Goal: Task Accomplishment & Management: Manage account settings

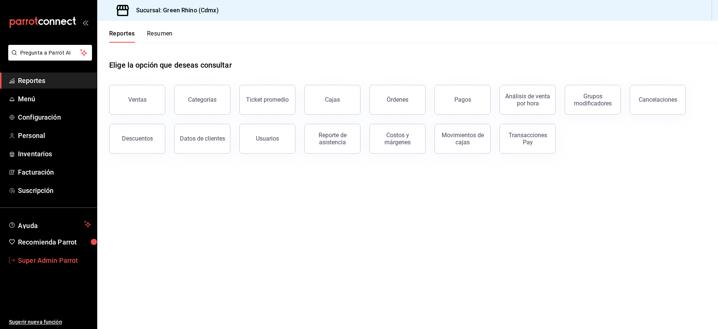
click at [46, 259] on span "Super Admin Parrot" at bounding box center [54, 260] width 73 height 10
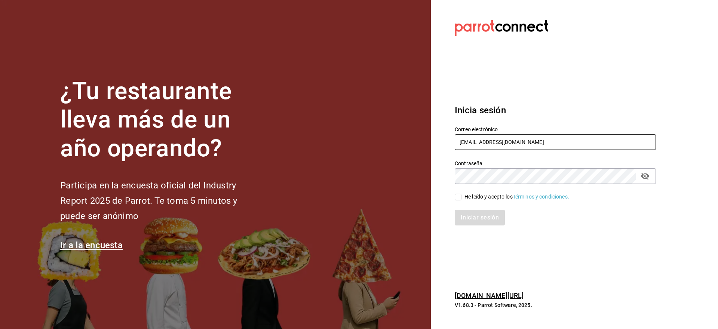
click at [469, 140] on input "cafeandrea@cdmx.com" at bounding box center [555, 142] width 201 height 16
paste input "ochinita@merida"
type input "cochinita@merida.com"
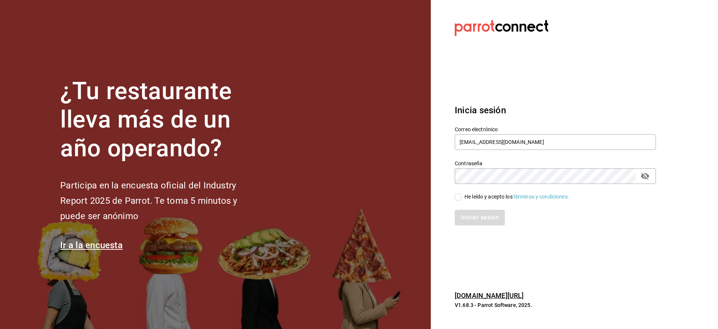
click at [472, 194] on div "He leído y acepto los Términos y condiciones." at bounding box center [517, 197] width 105 height 8
click at [462, 194] on input "He leído y acepto los Términos y condiciones." at bounding box center [458, 197] width 7 height 7
checkbox input "true"
click at [472, 218] on button "Iniciar sesión" at bounding box center [480, 218] width 51 height 16
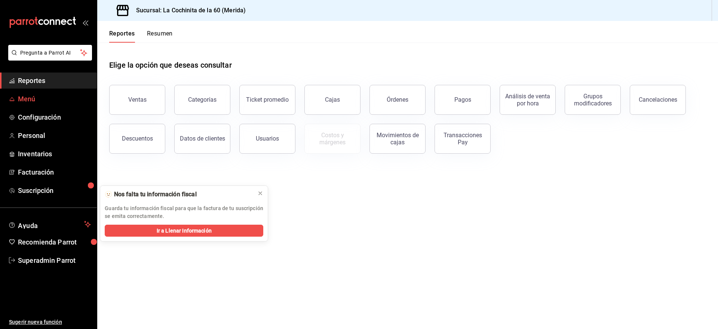
click at [32, 102] on span "Menú" at bounding box center [54, 99] width 73 height 10
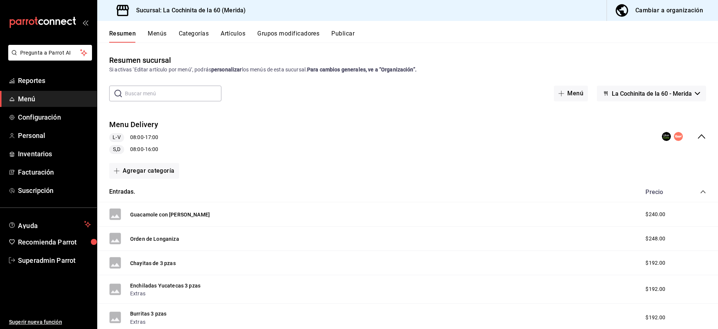
click at [237, 35] on button "Artículos" at bounding box center [233, 36] width 25 height 13
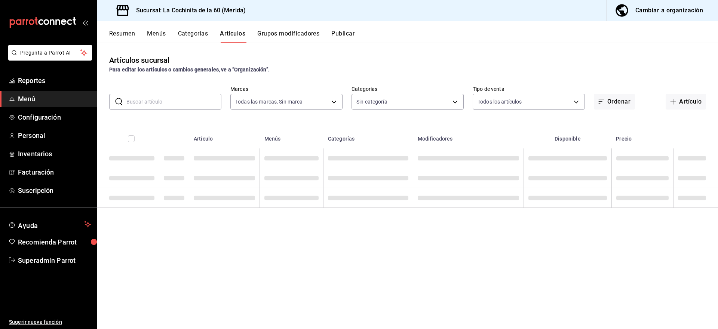
type input "268ce8d1-4722-4411-a626-51c418737468"
type input "cf8b5d9a-166c-4b97-a20e-5714138213e1,9b19a878-138e-43f8-8e93-308546fe6856,0650d…"
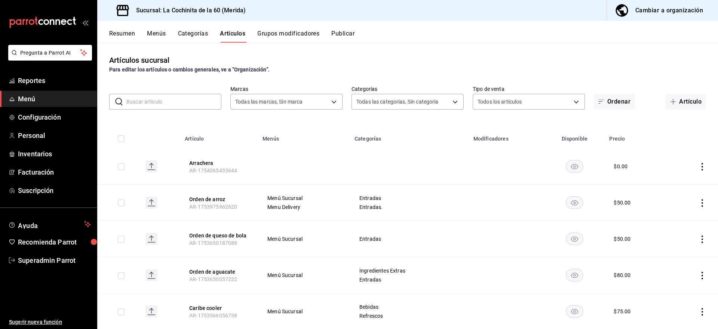
click at [149, 101] on input "text" at bounding box center [173, 101] width 95 height 15
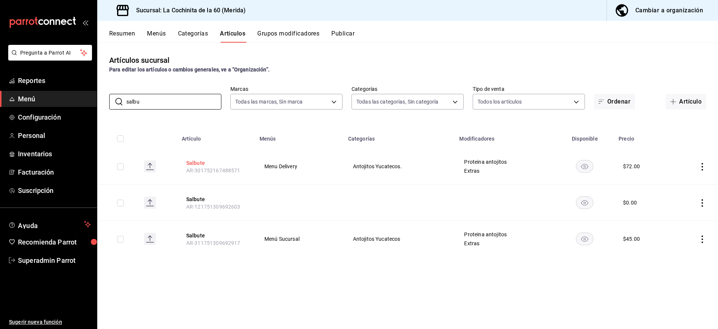
type input "salbu"
click at [196, 162] on button "Salbute" at bounding box center [216, 162] width 60 height 7
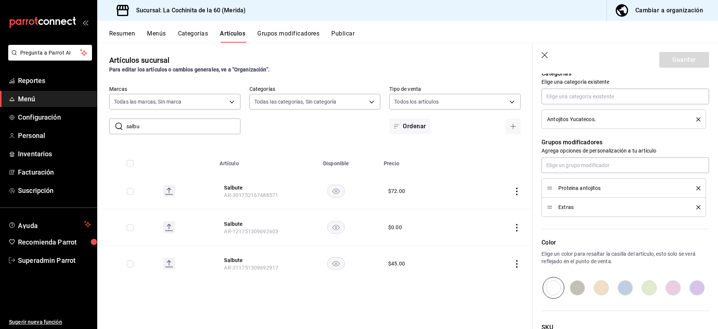
scroll to position [282, 0]
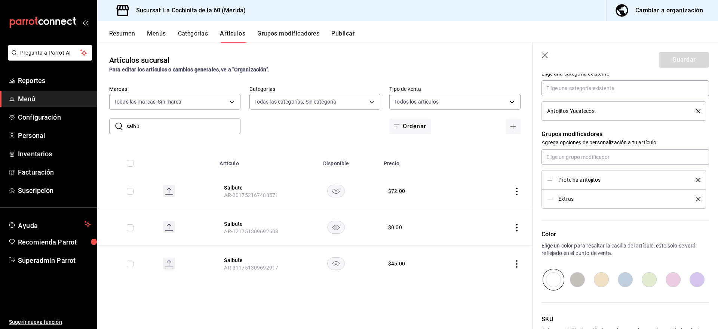
click at [281, 34] on button "Grupos modificadores" at bounding box center [288, 36] width 62 height 13
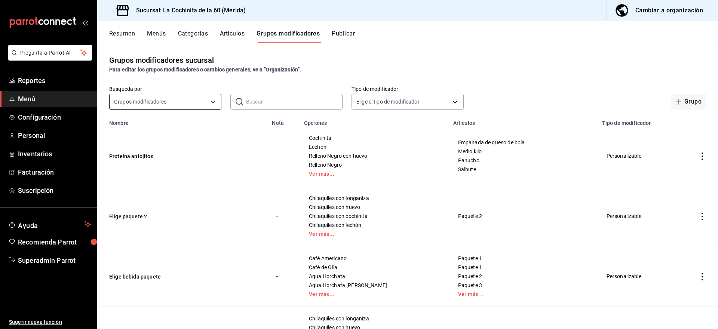
click at [162, 103] on body "Pregunta a Parrot AI Reportes Menú Configuración Personal Inventarios Facturaci…" at bounding box center [359, 164] width 718 height 329
click at [120, 31] on div at bounding box center [359, 164] width 718 height 329
click at [153, 32] on button "Menús" at bounding box center [156, 36] width 19 height 13
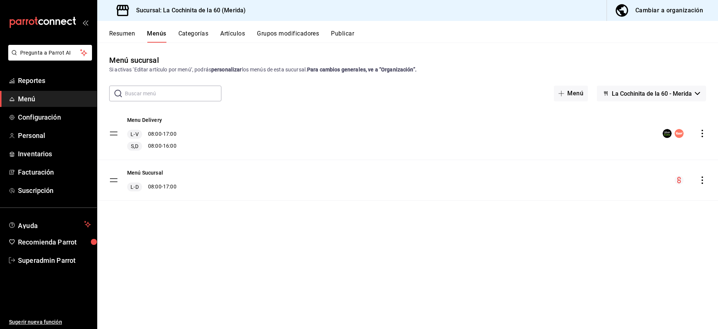
click at [703, 184] on div "Menú Sucursal L-D 08:00 - 17:00" at bounding box center [407, 180] width 621 height 40
click at [702, 178] on icon "actions" at bounding box center [702, 180] width 7 height 7
click at [661, 192] on li "Editar" at bounding box center [636, 197] width 117 height 15
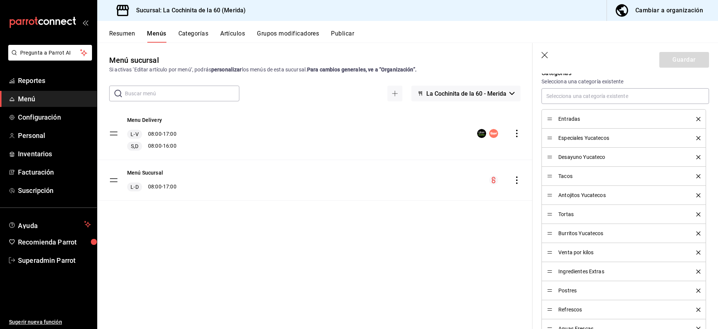
scroll to position [210, 0]
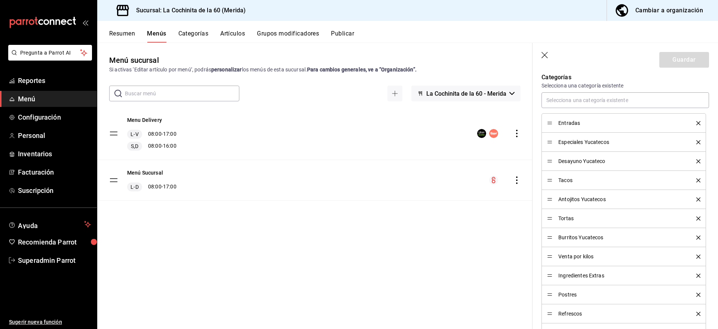
click at [546, 54] on icon "button" at bounding box center [545, 55] width 7 height 7
checkbox input "false"
type input "1755878125421"
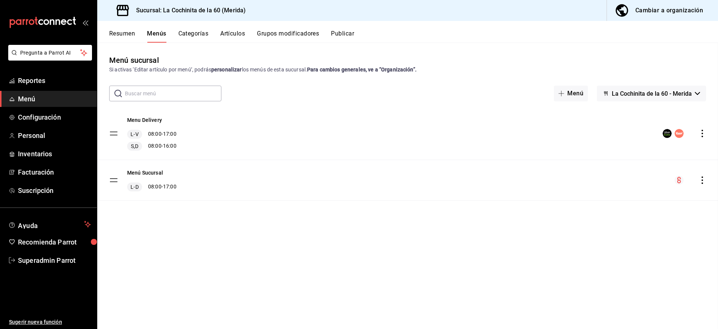
checkbox input "false"
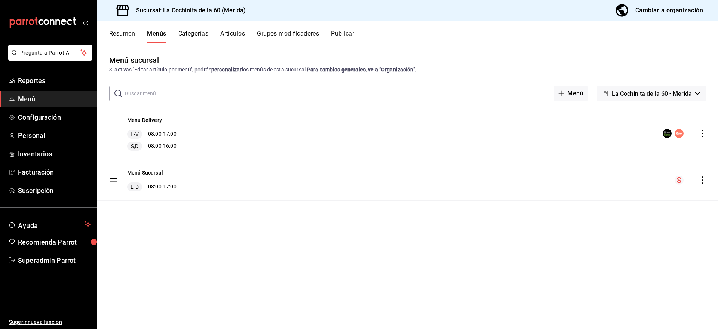
checkbox input "false"
click at [702, 179] on icon "actions" at bounding box center [702, 180] width 7 height 7
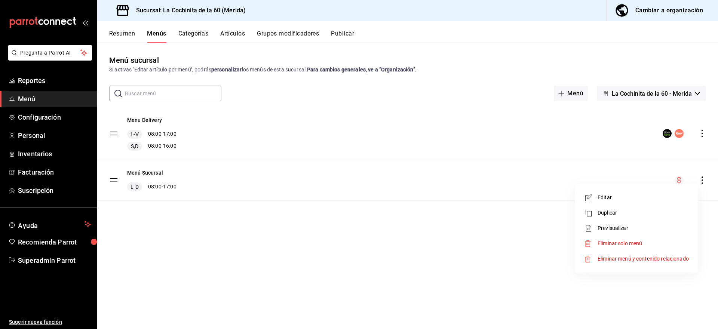
click at [606, 224] on span "Previsualizar" at bounding box center [643, 228] width 91 height 8
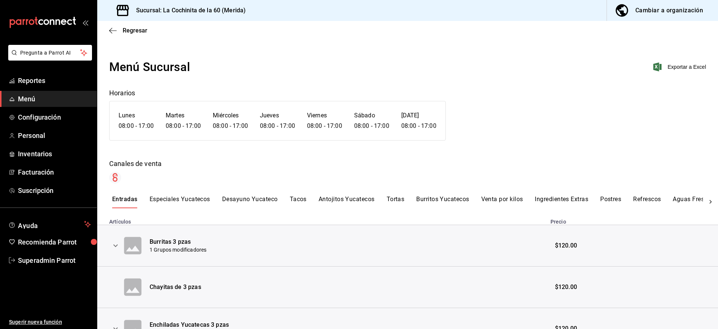
click at [259, 203] on button "Desayuno Yucateco" at bounding box center [250, 202] width 56 height 13
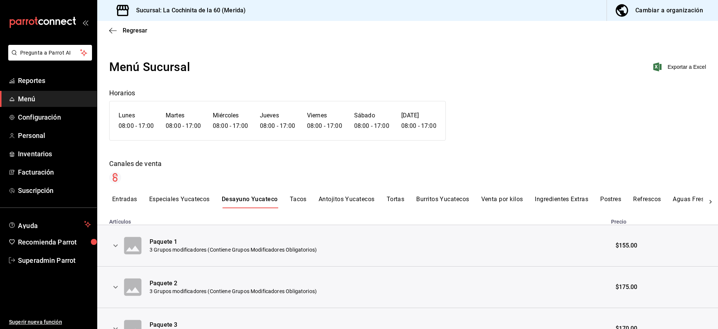
click at [352, 200] on button "Antojitos Yucatecos" at bounding box center [347, 202] width 56 height 13
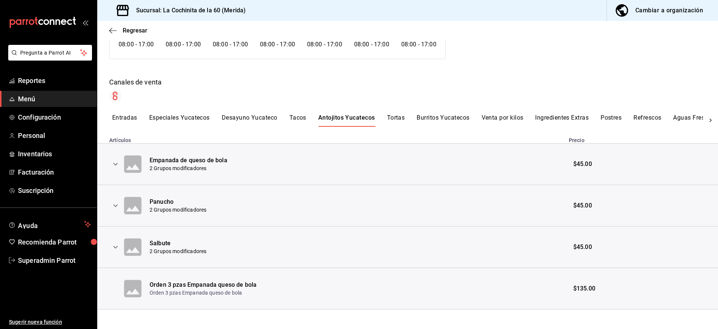
scroll to position [85, 0]
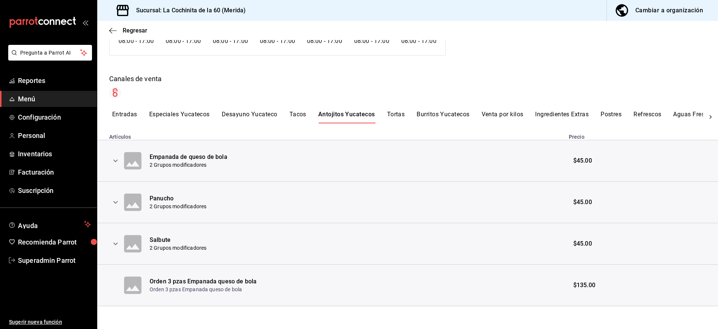
click at [117, 245] on icon "expand row" at bounding box center [115, 243] width 9 height 9
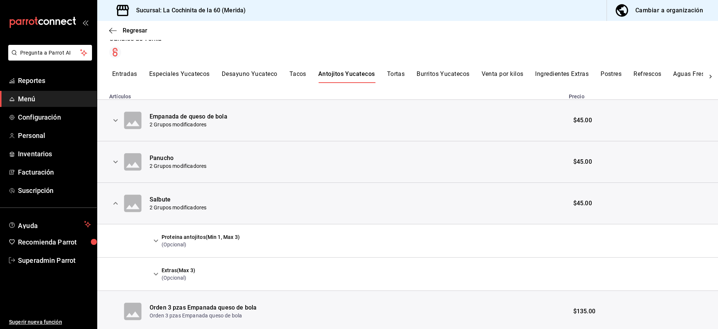
scroll to position [140, 0]
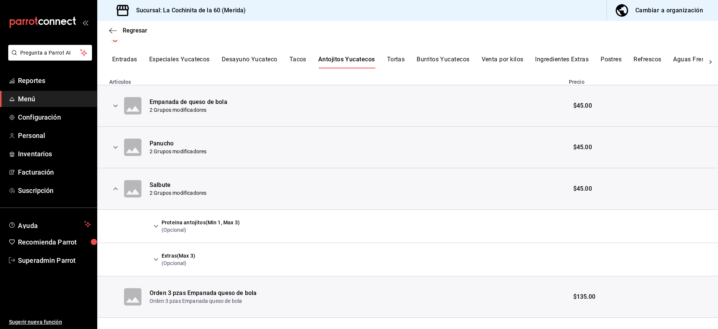
click at [159, 227] on icon "expand row" at bounding box center [155, 226] width 9 height 9
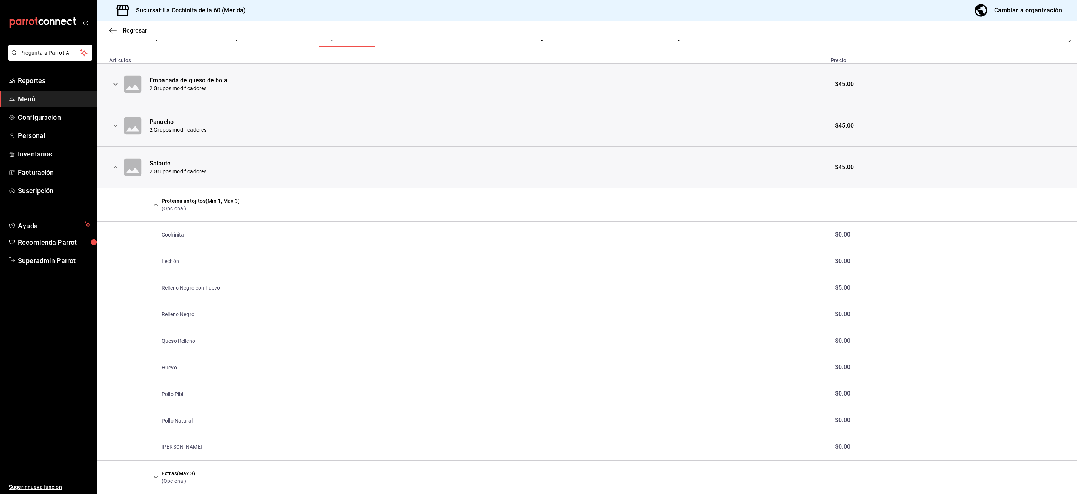
scroll to position [162, 0]
click at [116, 167] on icon "expand row" at bounding box center [115, 166] width 4 height 3
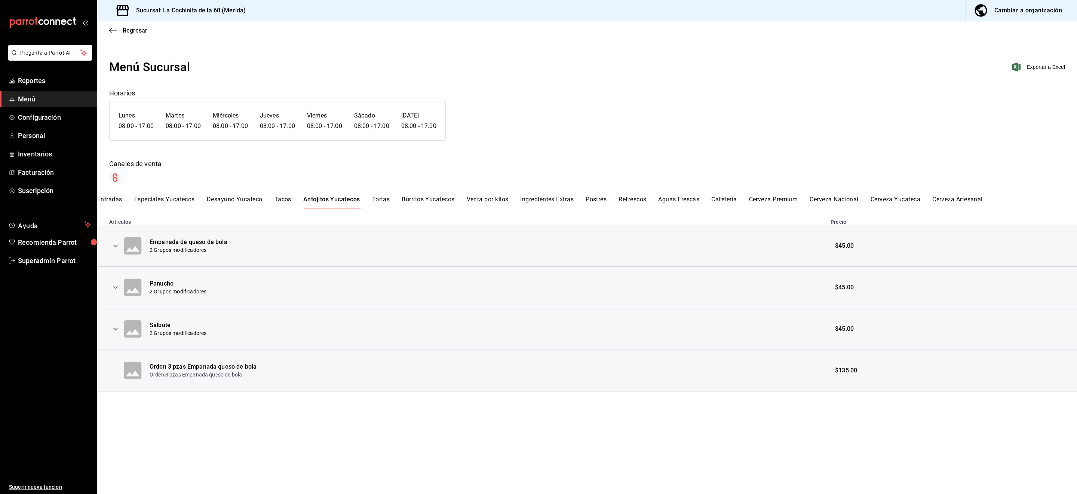
click at [118, 199] on button "Entradas" at bounding box center [109, 202] width 25 height 13
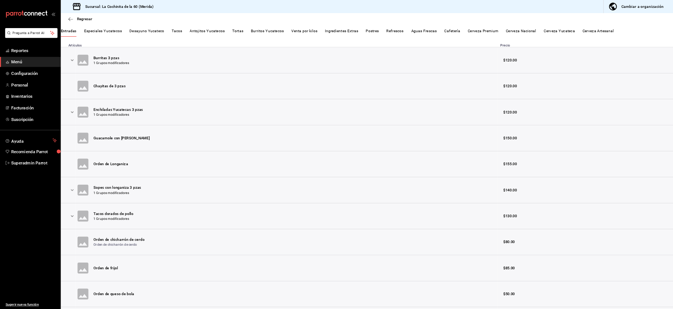
scroll to position [150, 0]
click at [134, 29] on span "Regresar" at bounding box center [135, 30] width 25 height 7
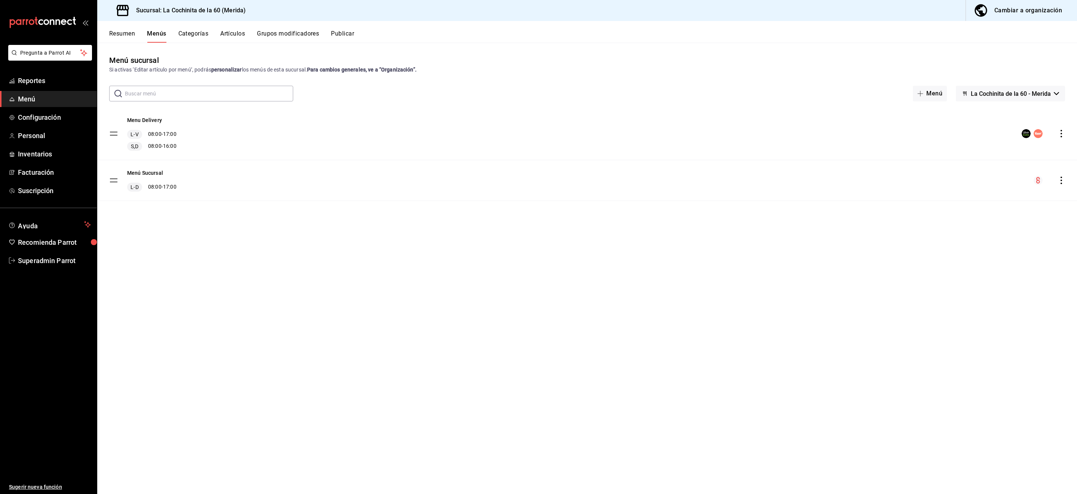
click at [239, 33] on button "Artículos" at bounding box center [232, 36] width 25 height 13
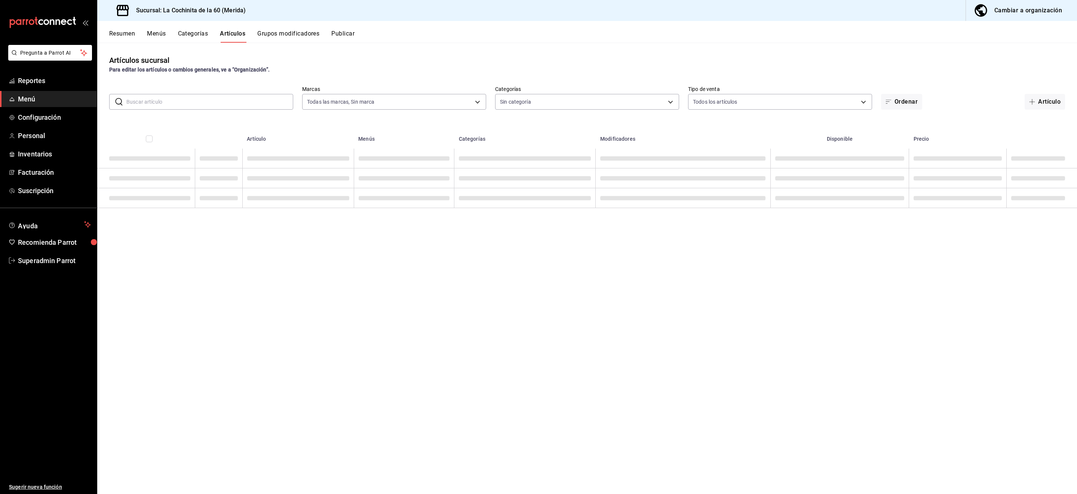
type input "268ce8d1-4722-4411-a626-51c418737468"
type input "cf8b5d9a-166c-4b97-a20e-5714138213e1,9b19a878-138e-43f8-8e93-308546fe6856,0650d…"
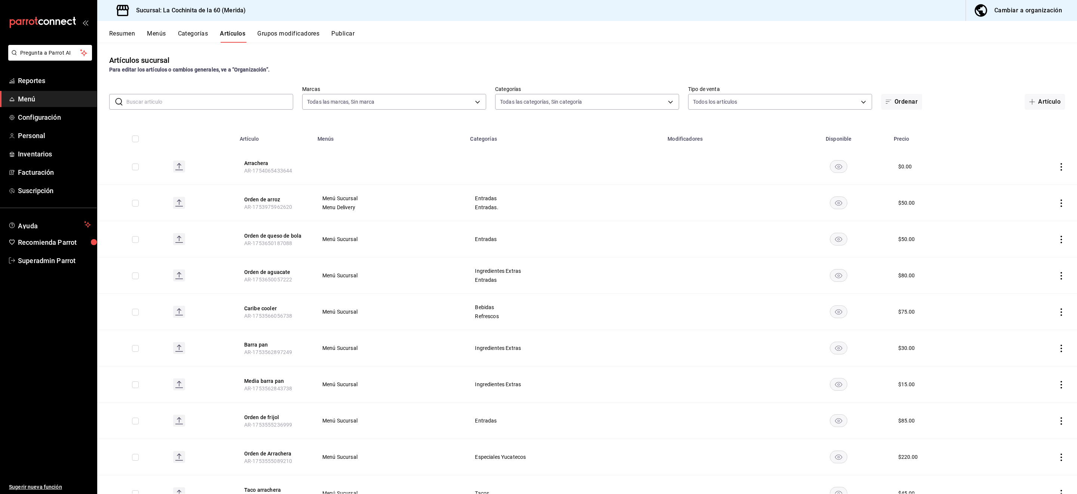
click at [254, 101] on input "text" at bounding box center [209, 101] width 167 height 15
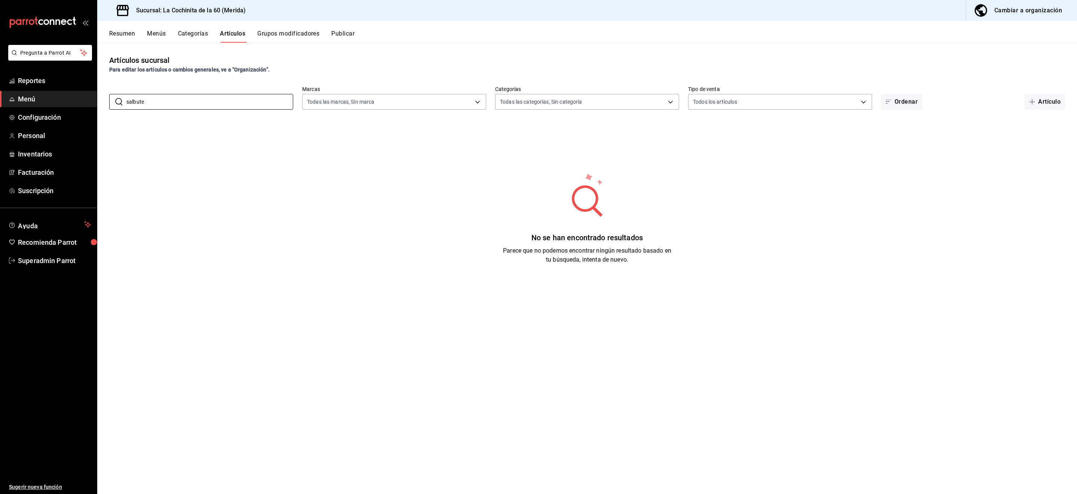
type input "salbute"
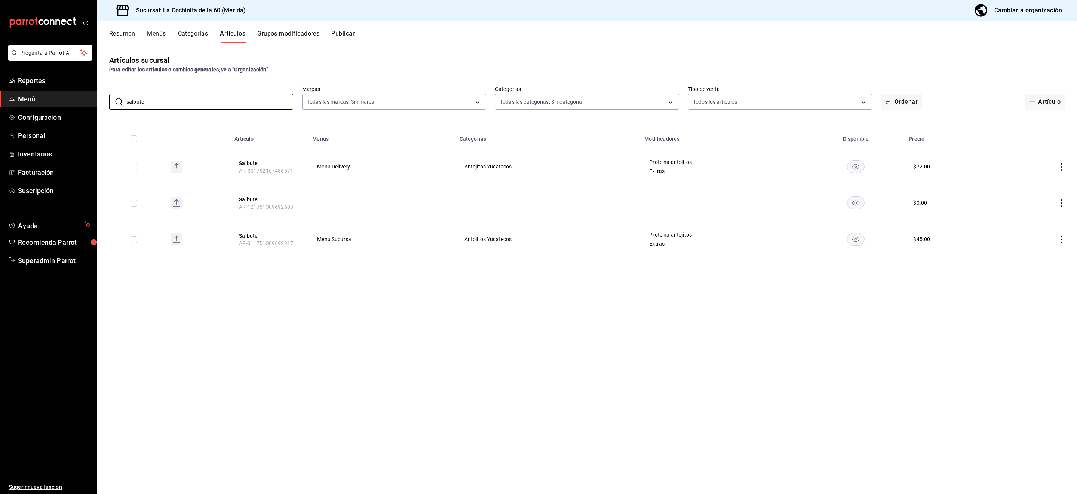
click at [292, 33] on button "Grupos modificadores" at bounding box center [288, 36] width 62 height 13
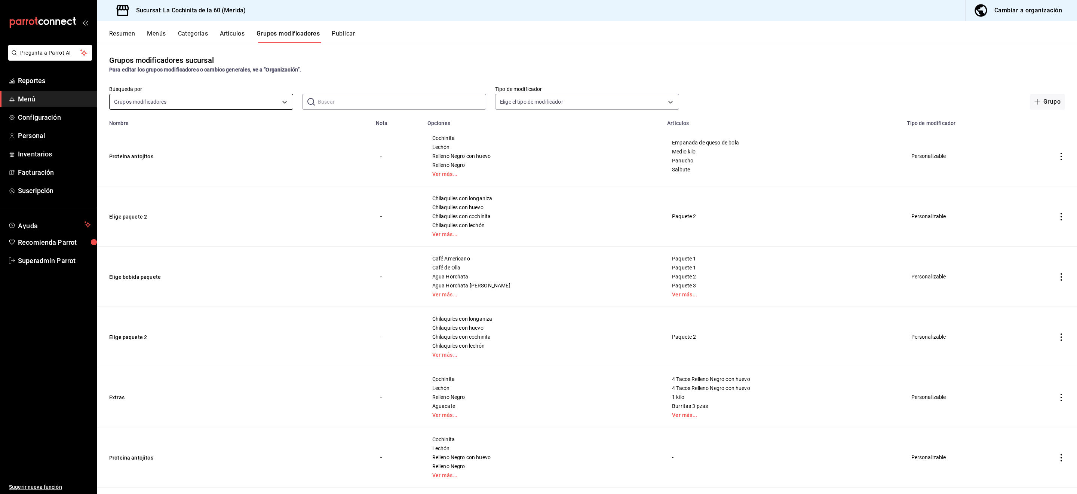
click at [228, 100] on body "Pregunta a Parrot AI Reportes Menú Configuración Personal Inventarios Facturaci…" at bounding box center [538, 247] width 1077 height 494
click at [331, 99] on div at bounding box center [538, 247] width 1077 height 494
click at [340, 100] on input "text" at bounding box center [402, 101] width 168 height 15
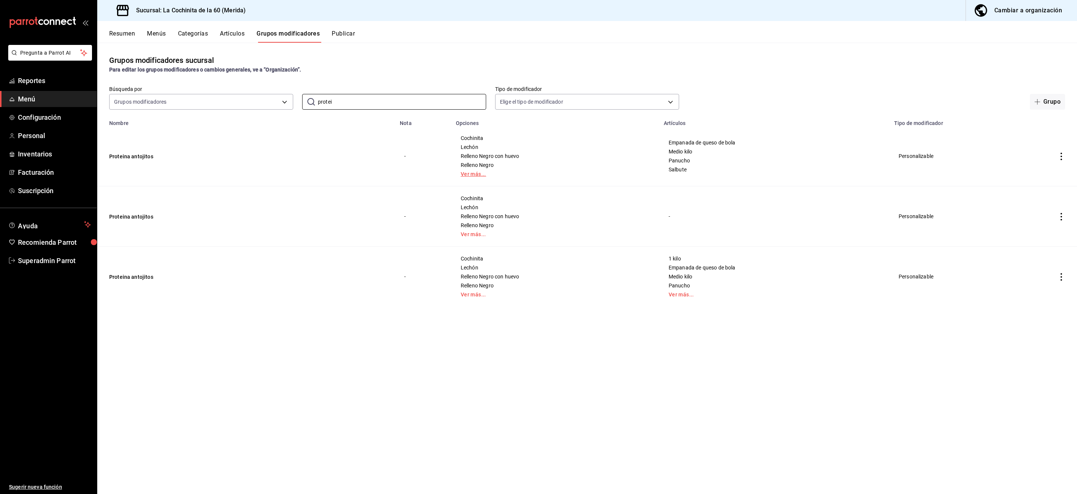
type input "protei"
click at [475, 171] on link "Ver más..." at bounding box center [555, 173] width 189 height 5
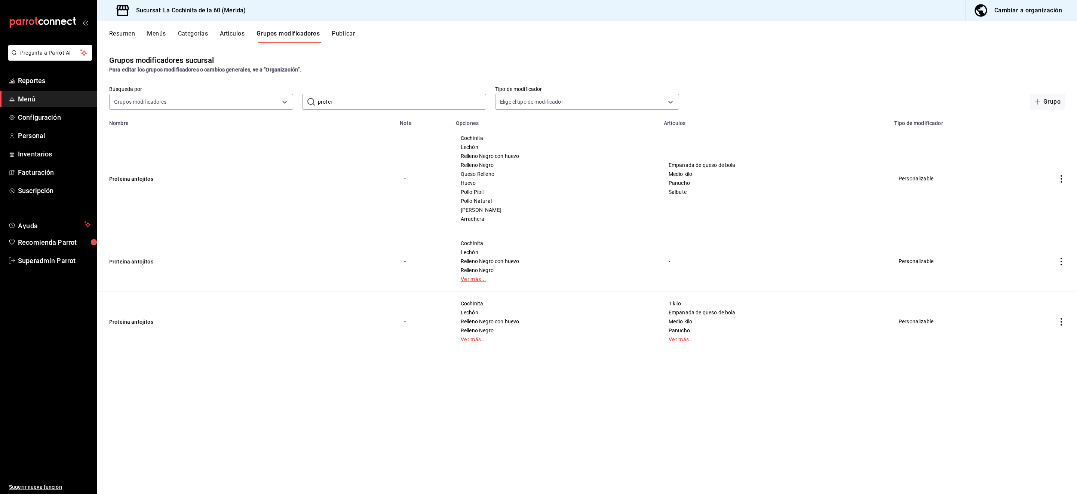
click at [470, 277] on link "Ver más..." at bounding box center [555, 278] width 189 height 5
click at [718, 267] on icon "actions" at bounding box center [1061, 265] width 7 height 7
click at [471, 329] on div at bounding box center [538, 247] width 1077 height 494
click at [478, 329] on link "Ver más..." at bounding box center [555, 348] width 189 height 5
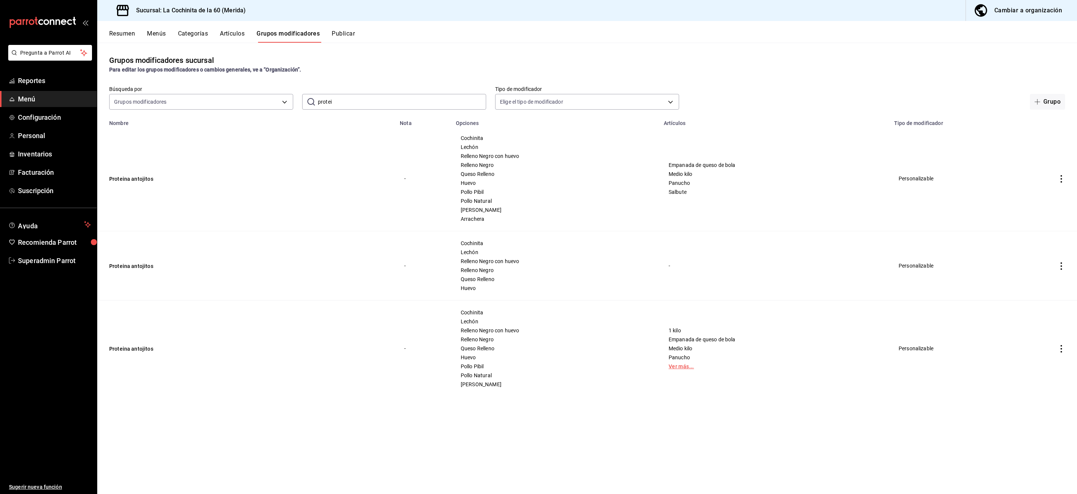
click at [684, 329] on link "Ver más..." at bounding box center [775, 366] width 212 height 5
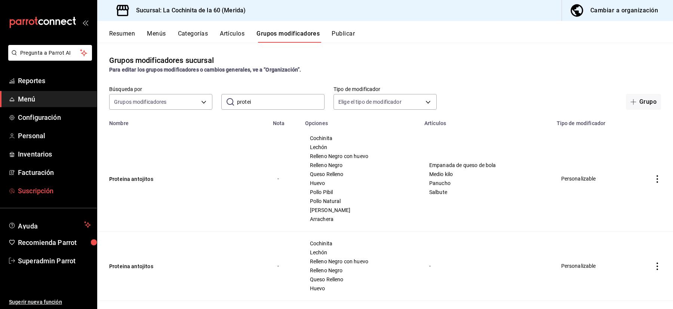
click at [43, 184] on link "Suscripción" at bounding box center [48, 191] width 97 height 16
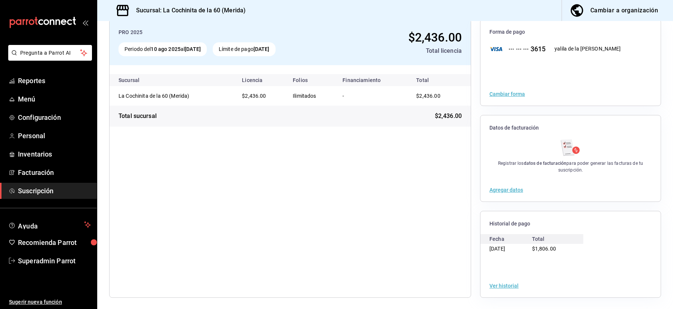
scroll to position [42, 0]
